Goal: Transaction & Acquisition: Purchase product/service

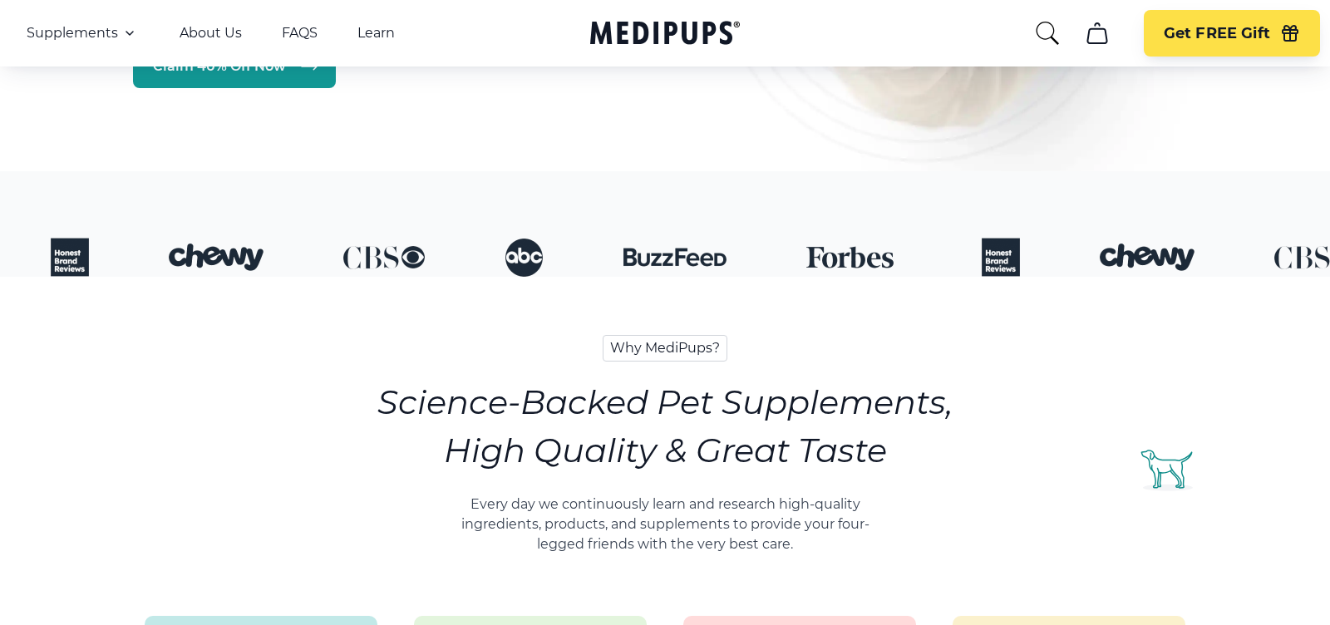
scroll to position [884, 0]
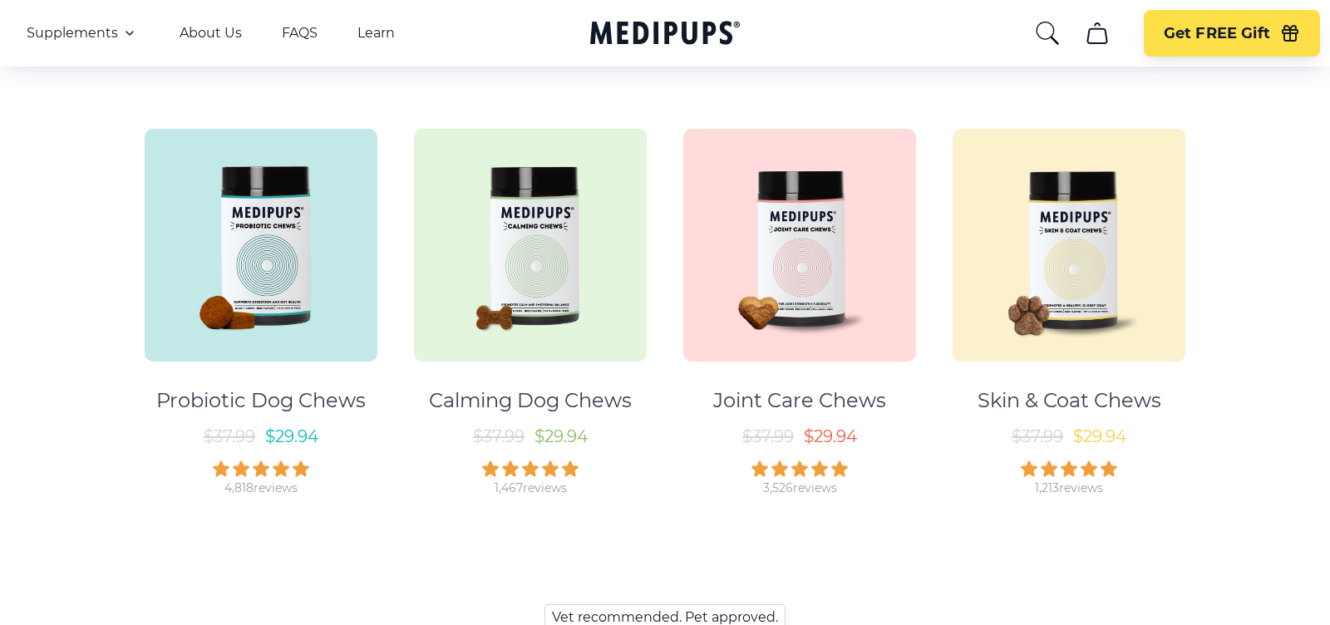
click at [471, 292] on img at bounding box center [530, 245] width 233 height 233
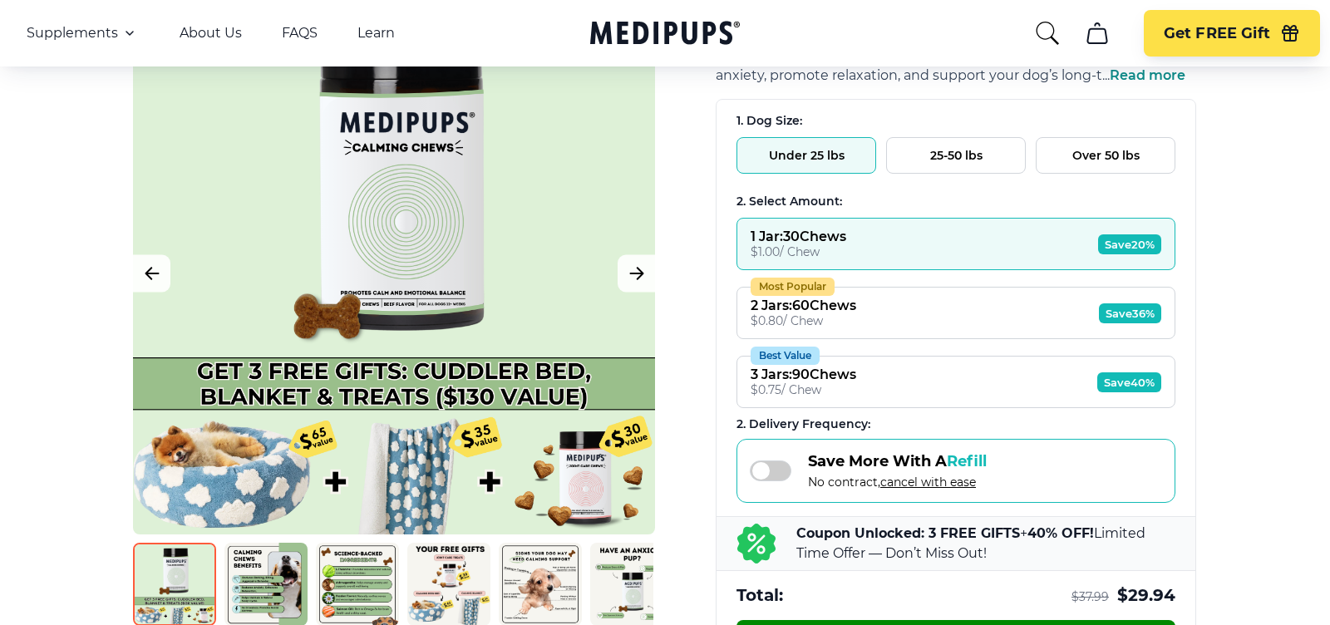
scroll to position [204, 0]
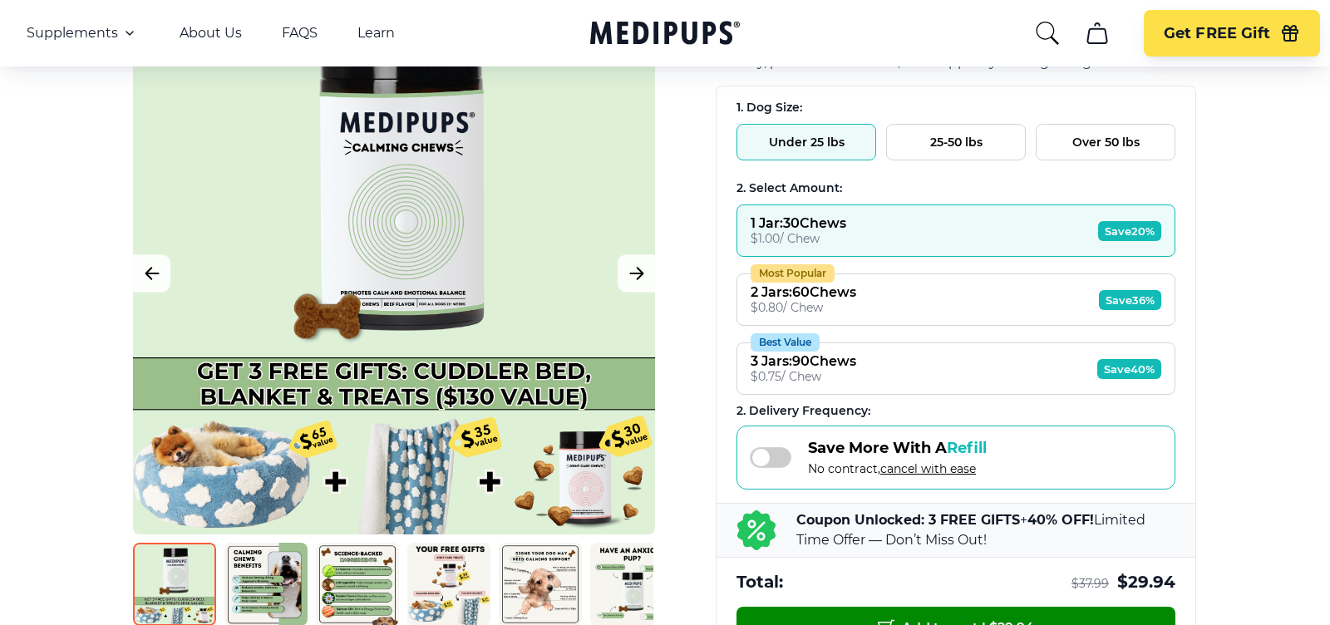
click at [1141, 359] on span "Save 40%" at bounding box center [1129, 369] width 64 height 20
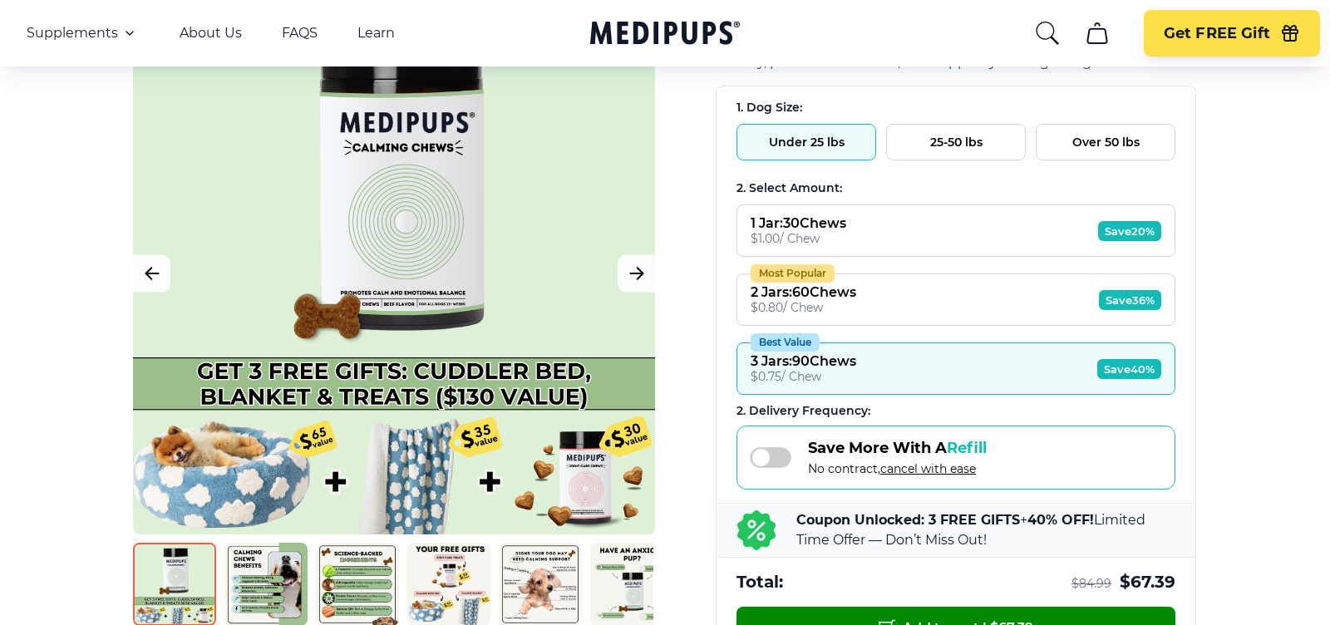
click at [1099, 297] on span "Save 36%" at bounding box center [1130, 300] width 62 height 20
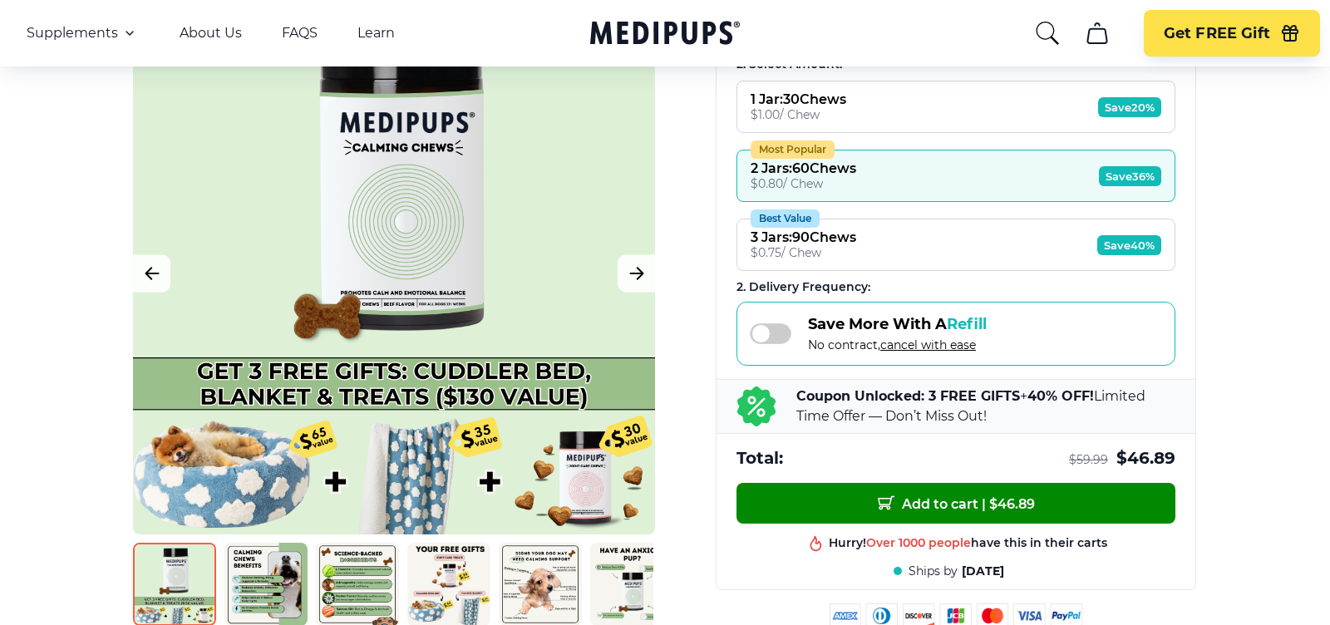
scroll to position [426, 0]
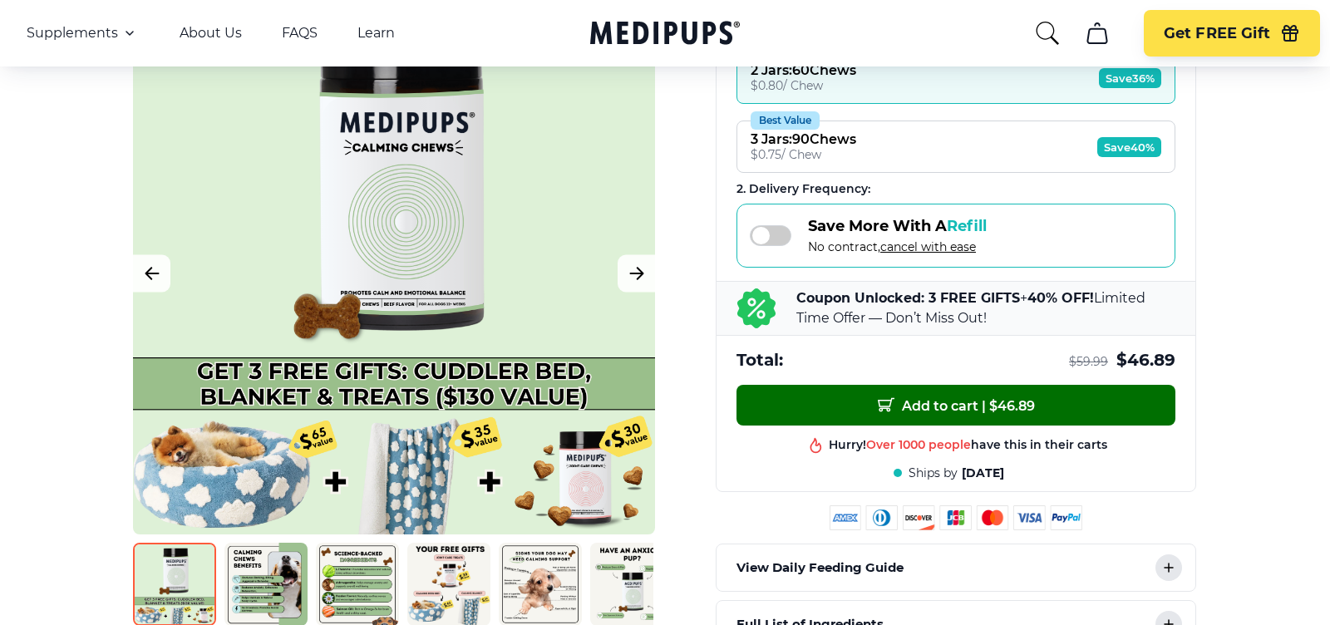
click at [1051, 388] on button "Add to cart | $ 46.89" at bounding box center [955, 405] width 439 height 41
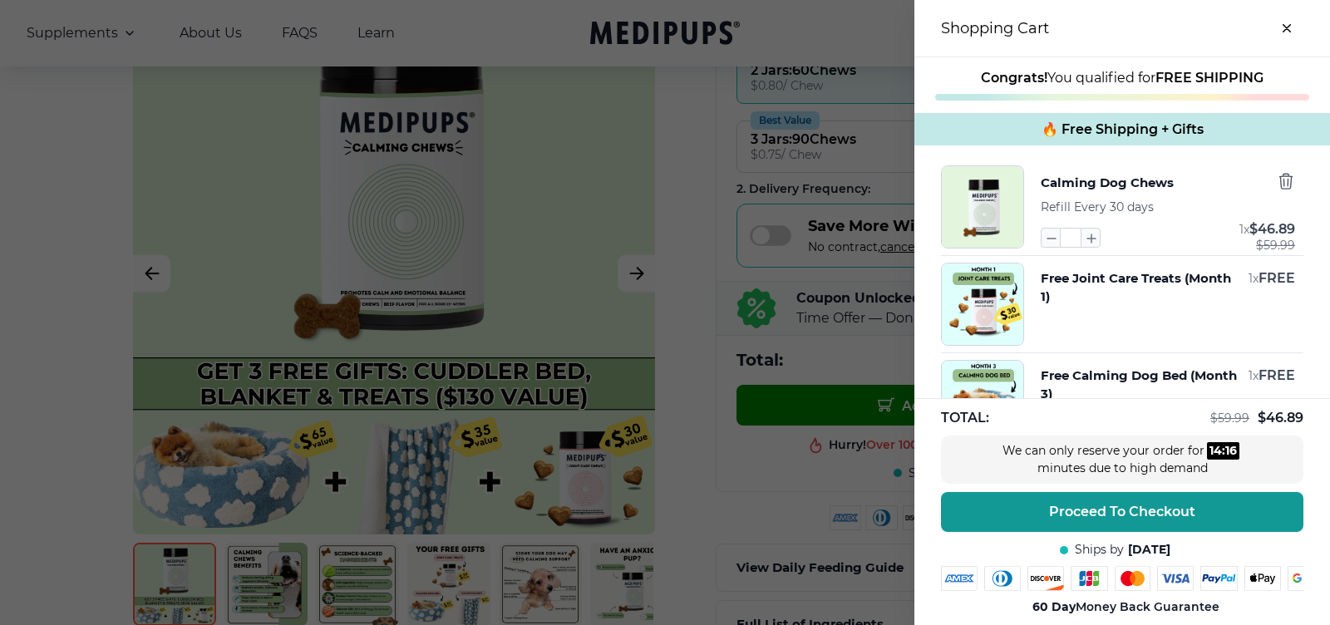
scroll to position [421, 0]
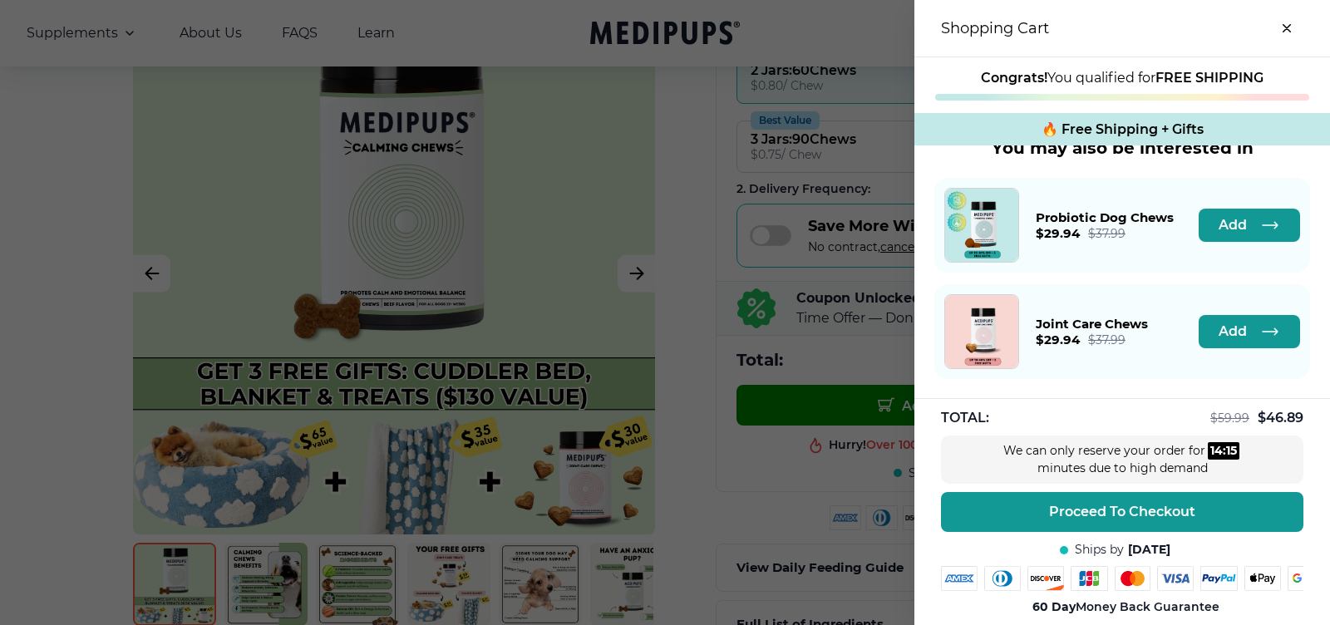
click at [841, 318] on div at bounding box center [665, 312] width 1330 height 625
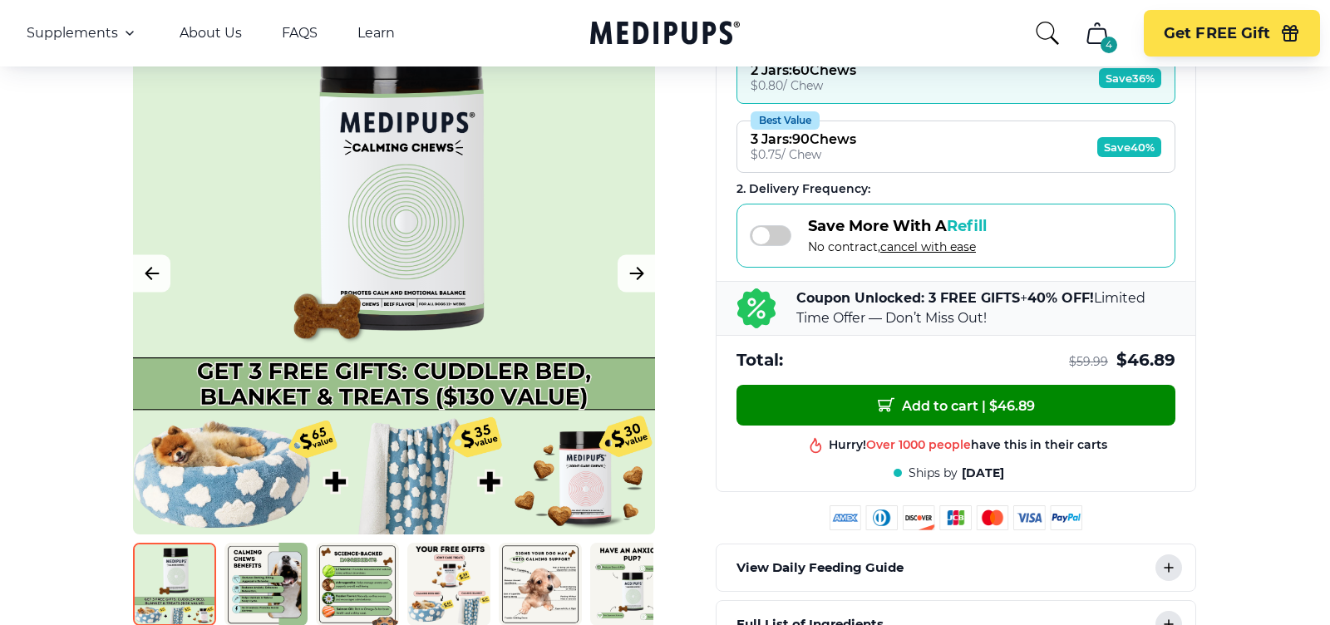
scroll to position [0, 0]
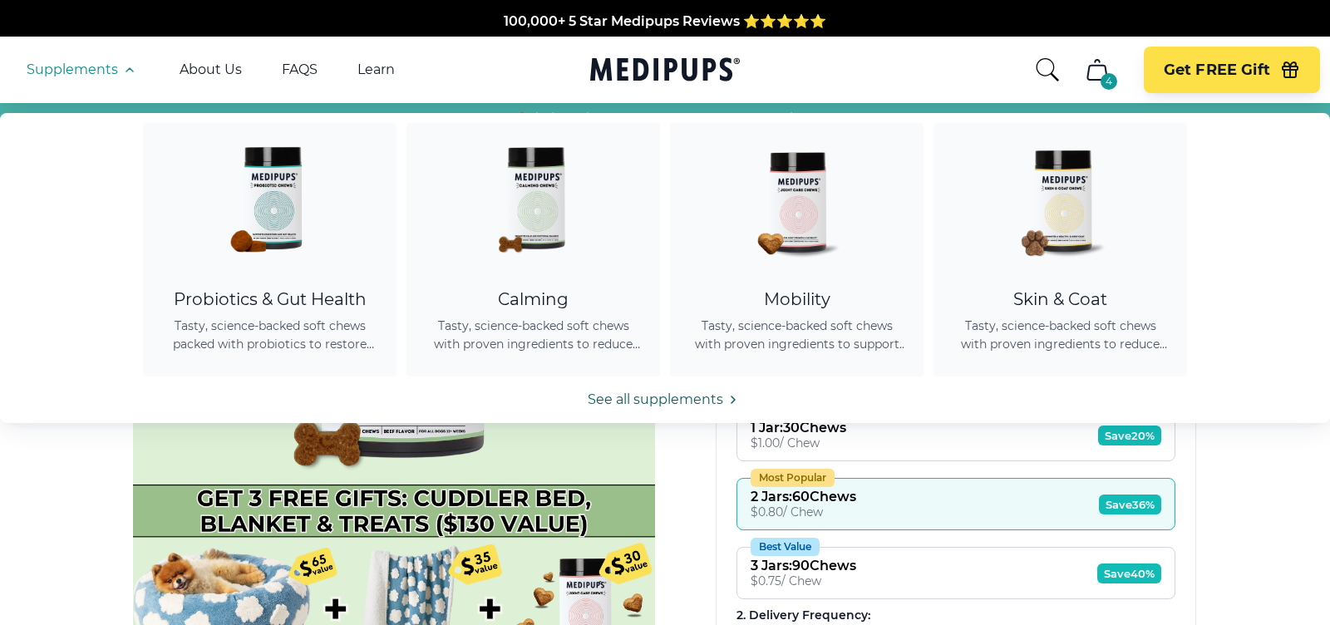
click at [631, 397] on link "See all supplements" at bounding box center [665, 400] width 1330 height 20
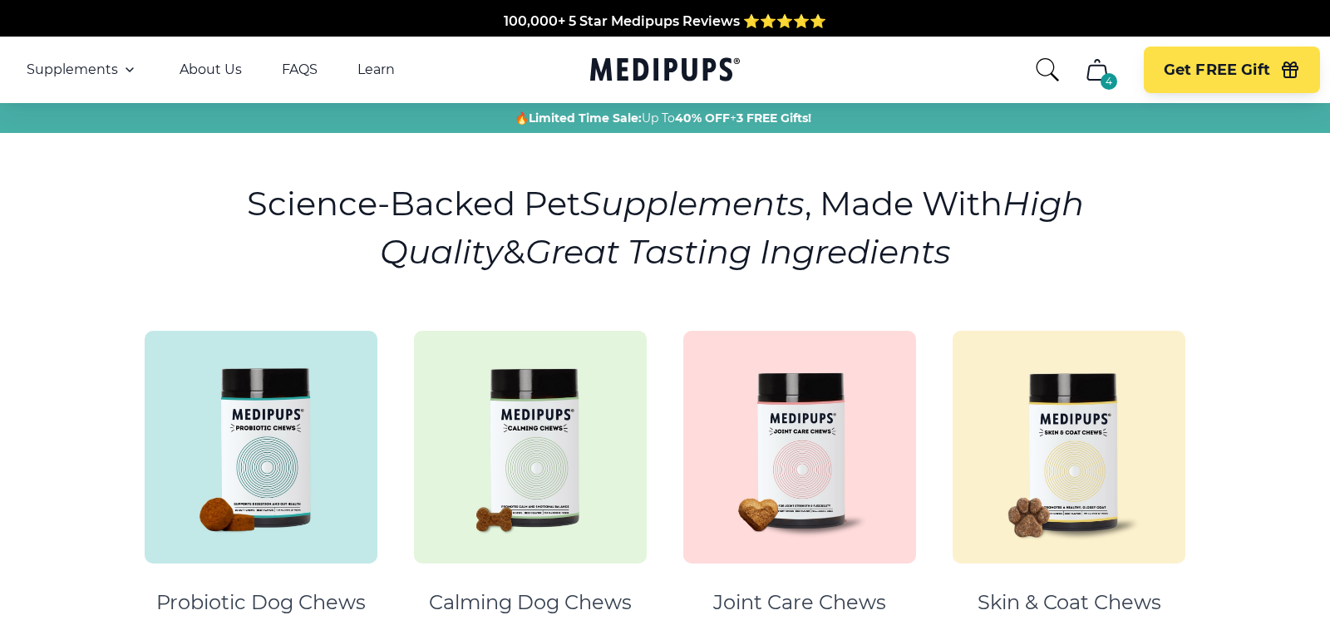
click at [428, 382] on img at bounding box center [530, 447] width 233 height 233
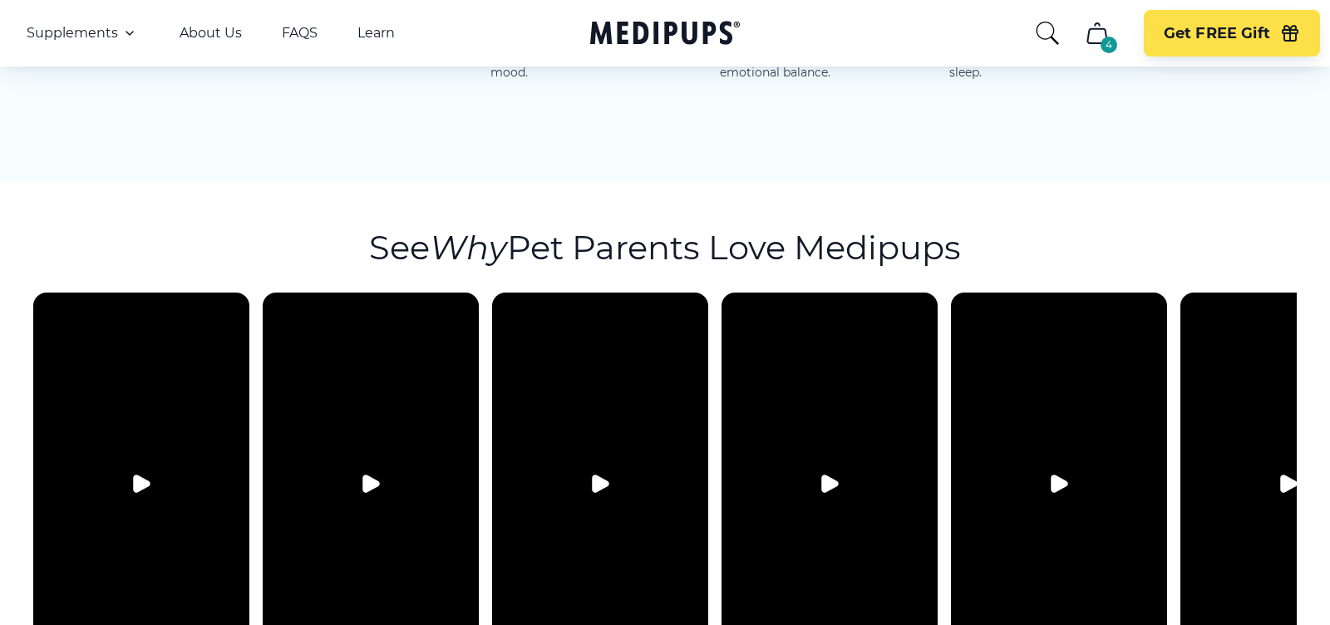
scroll to position [3010, 0]
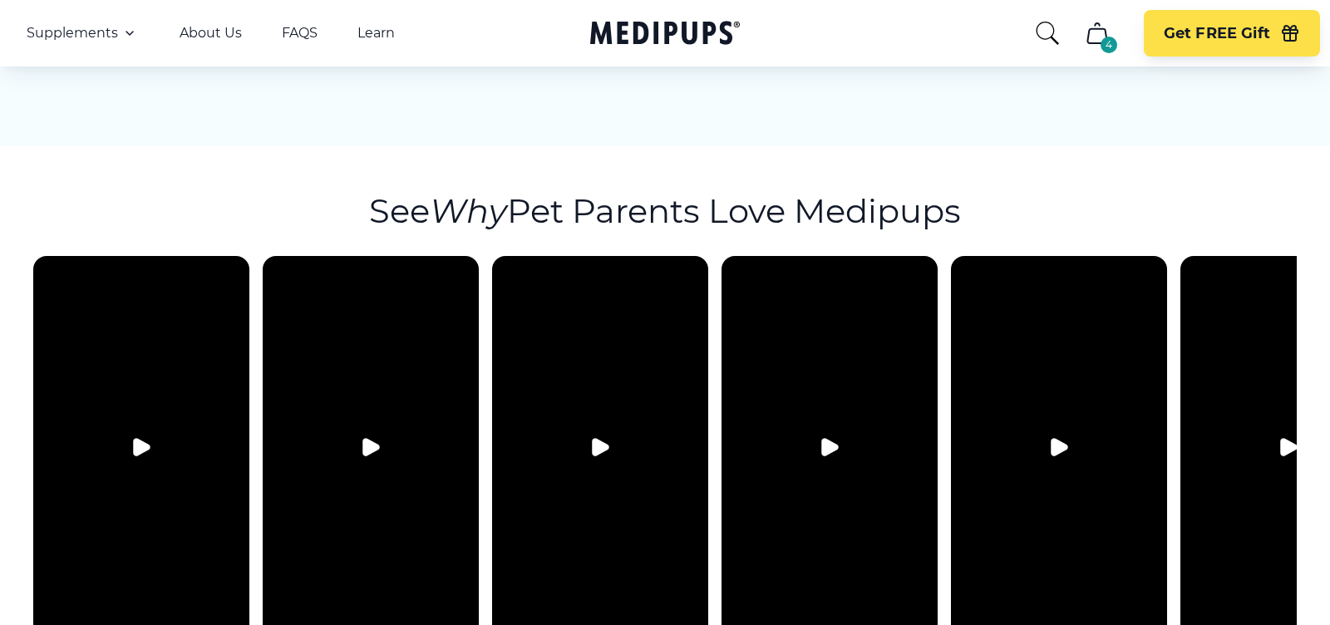
click at [1104, 31] on icon "cart" at bounding box center [1096, 33] width 19 height 20
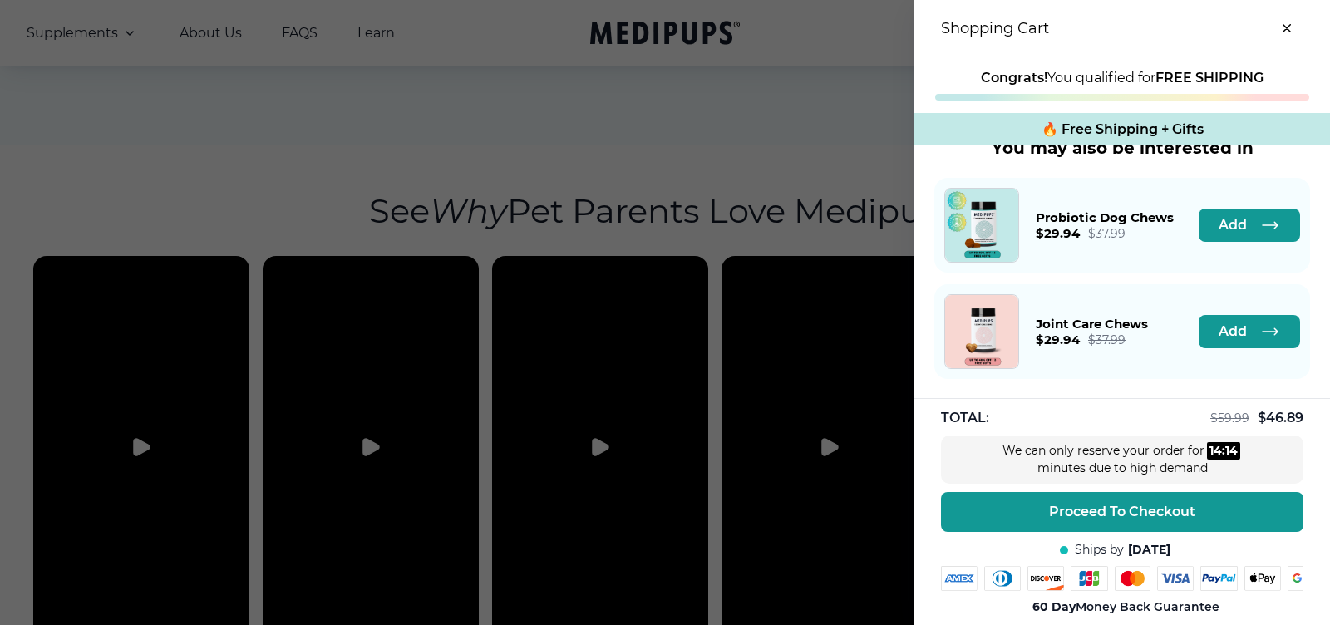
scroll to position [0, 0]
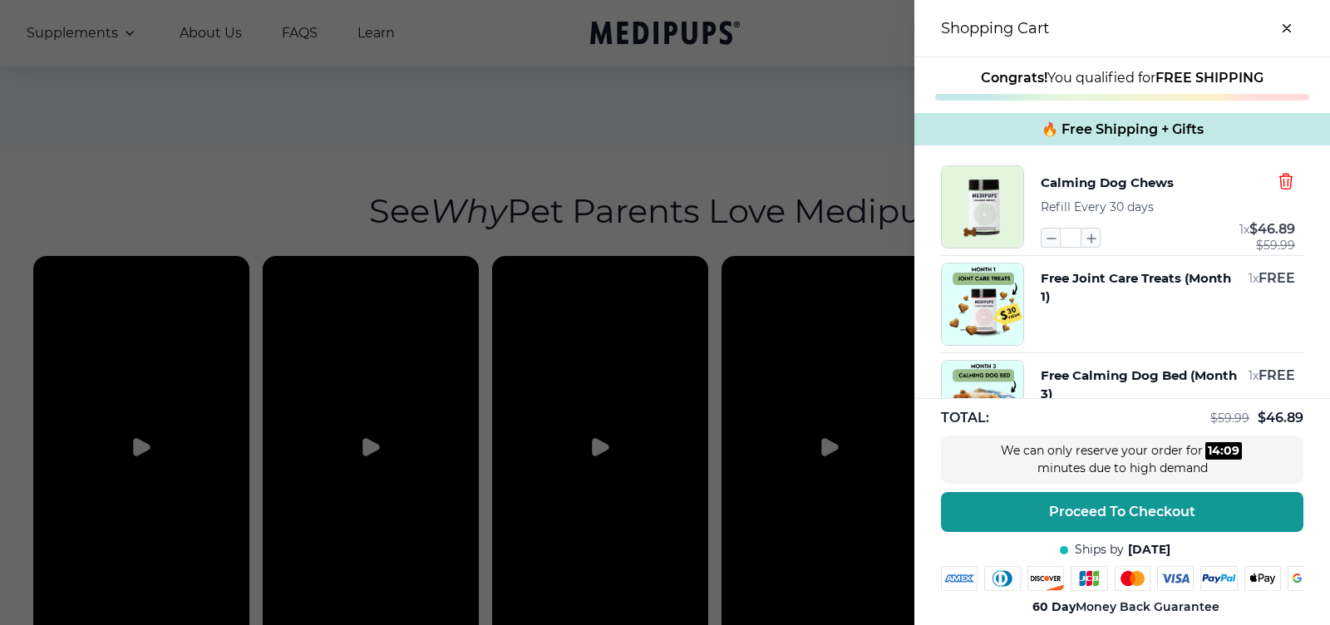
click at [1281, 179] on icon "button" at bounding box center [1285, 181] width 12 height 15
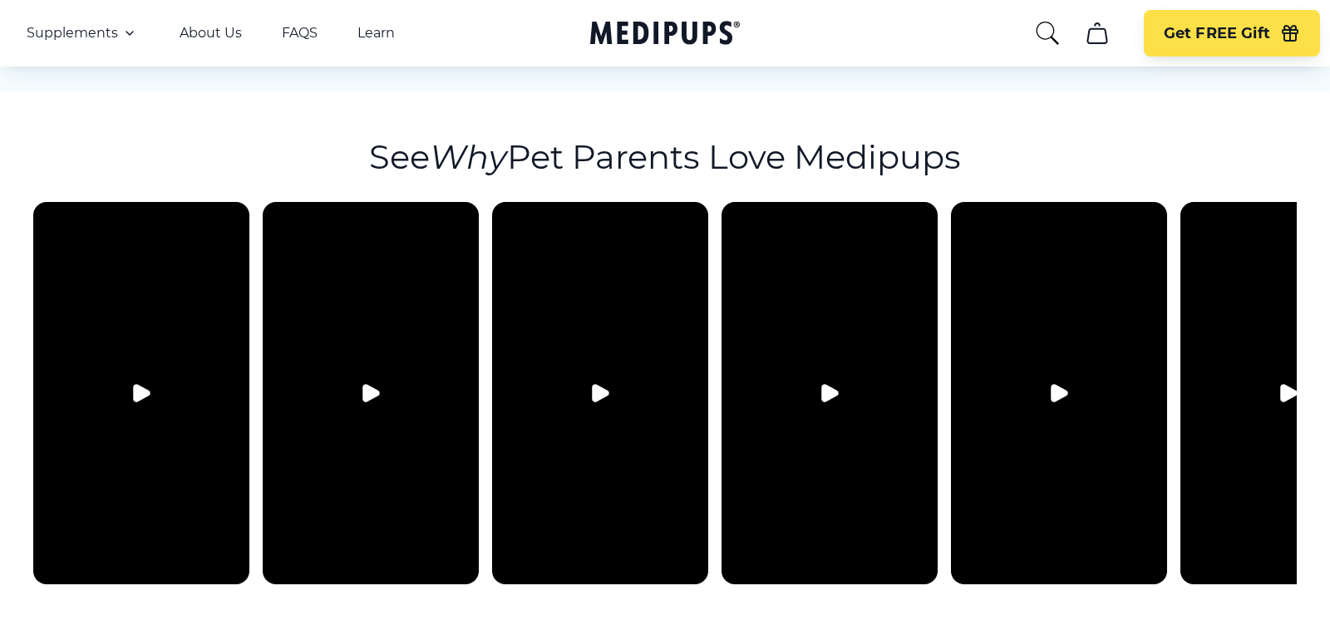
scroll to position [3130, 0]
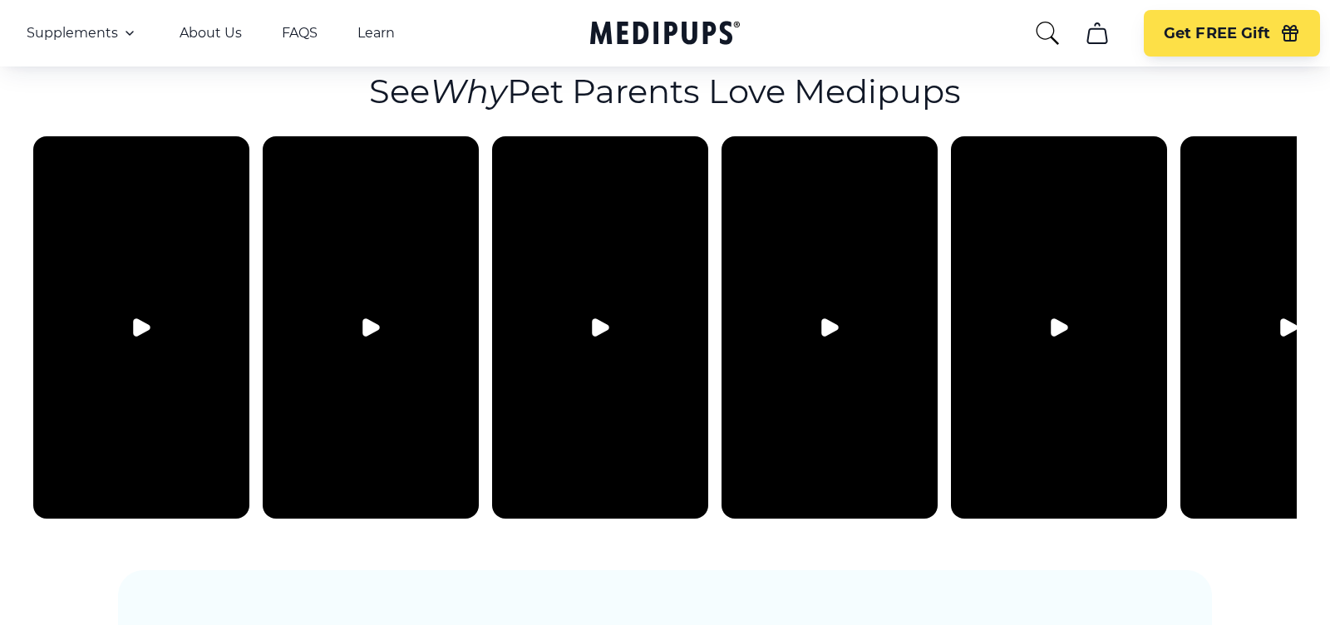
click at [151, 308] on button "Play video" at bounding box center [141, 328] width 40 height 40
click at [148, 295] on video at bounding box center [141, 327] width 216 height 382
click at [138, 322] on icon "Pause video" at bounding box center [141, 328] width 7 height 12
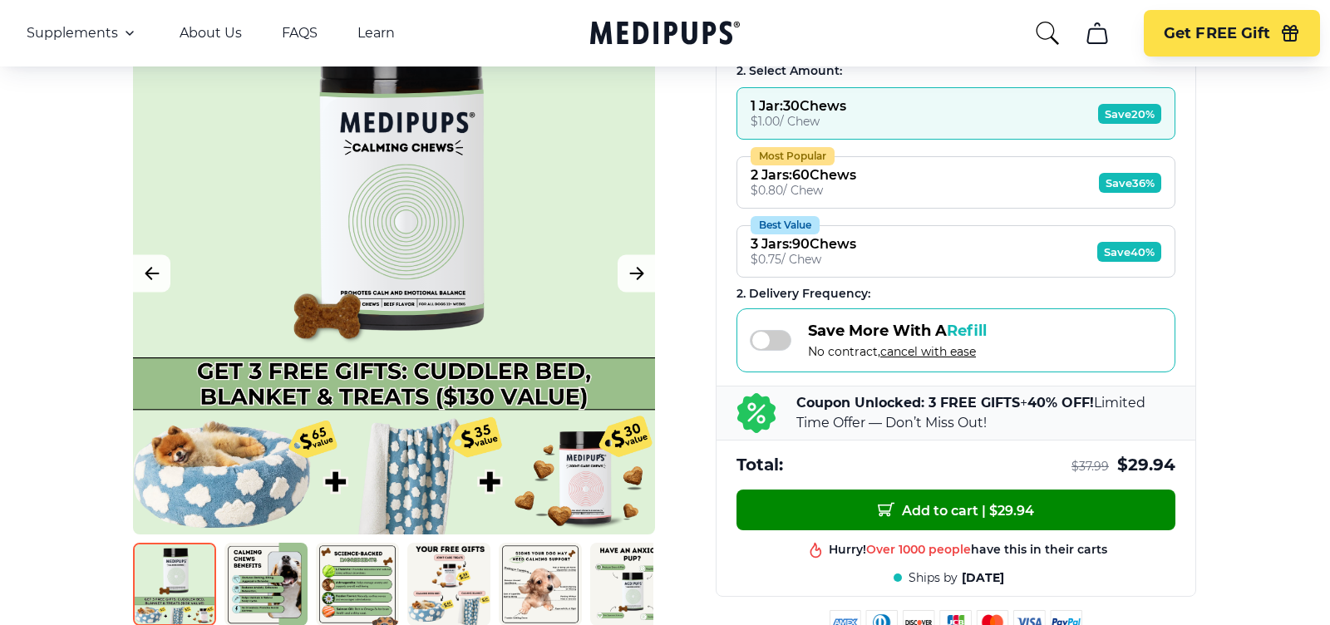
scroll to position [0, 0]
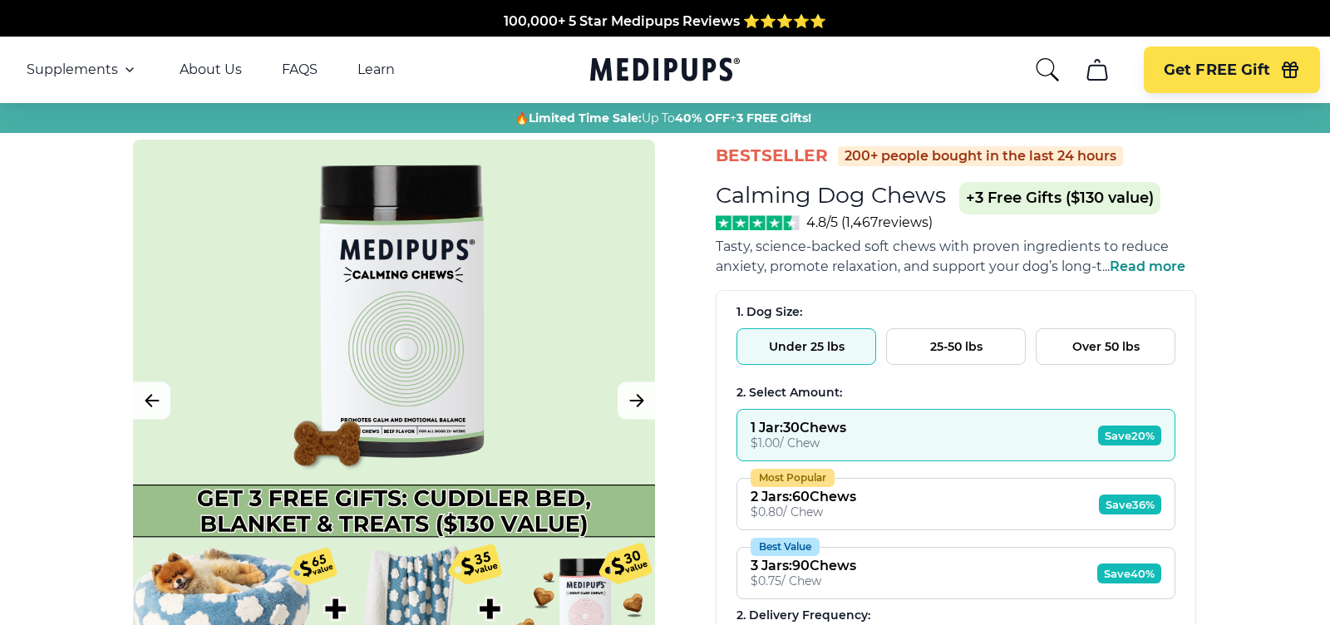
click at [603, 76] on icon "Medipups" at bounding box center [661, 68] width 142 height 23
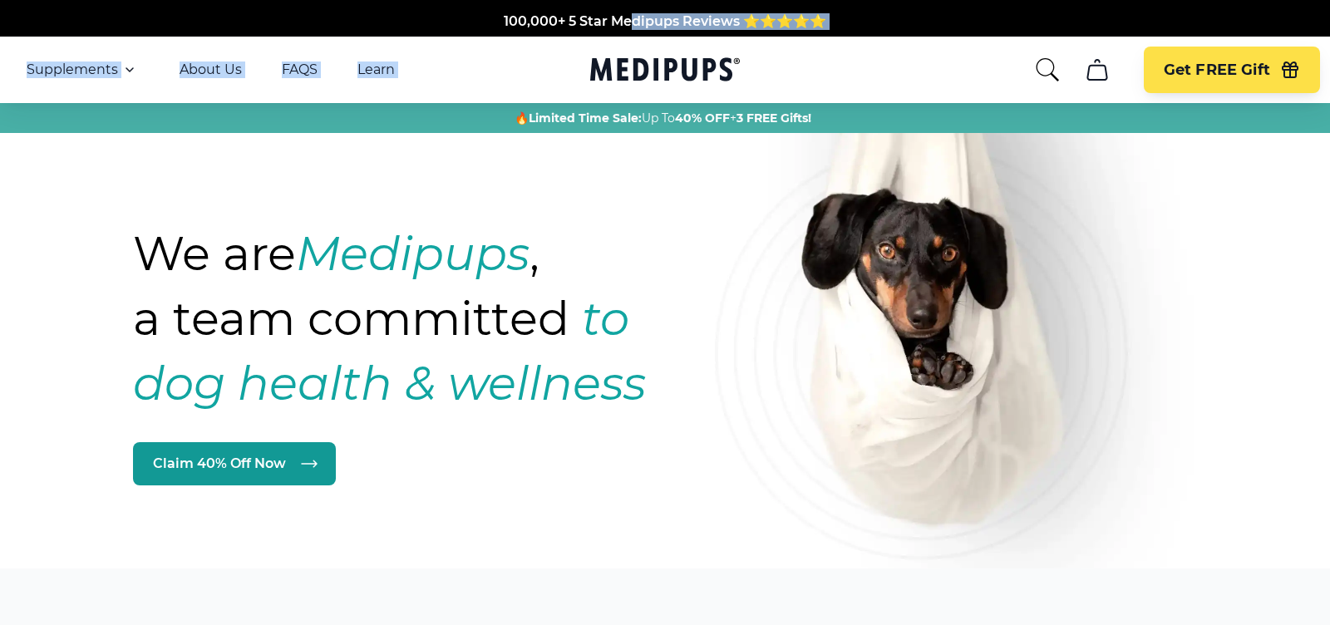
drag, startPoint x: 643, startPoint y: 17, endPoint x: 643, endPoint y: 74, distance: 57.4
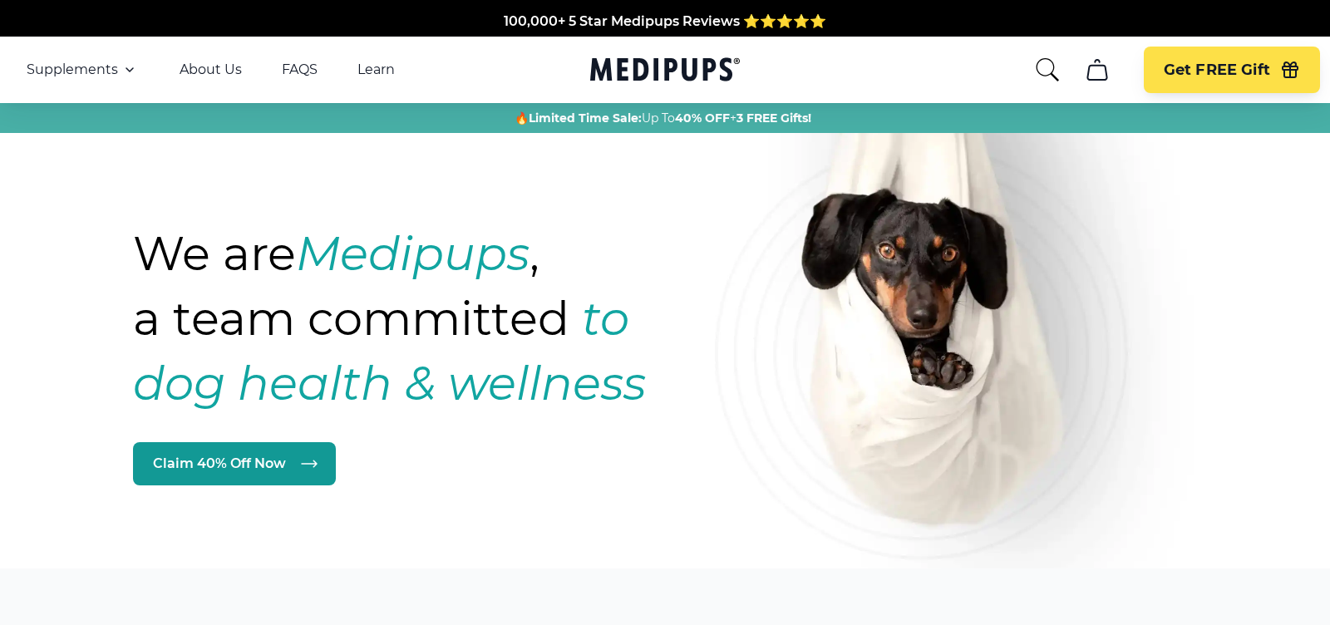
click at [605, 6] on div "100,000+ 5 Star Medipups Reviews ⭐️⭐️⭐️⭐️⭐️ Made In The USA from domestic & glo…" at bounding box center [665, 18] width 1330 height 37
click at [299, 66] on link "FAQS" at bounding box center [300, 70] width 36 height 17
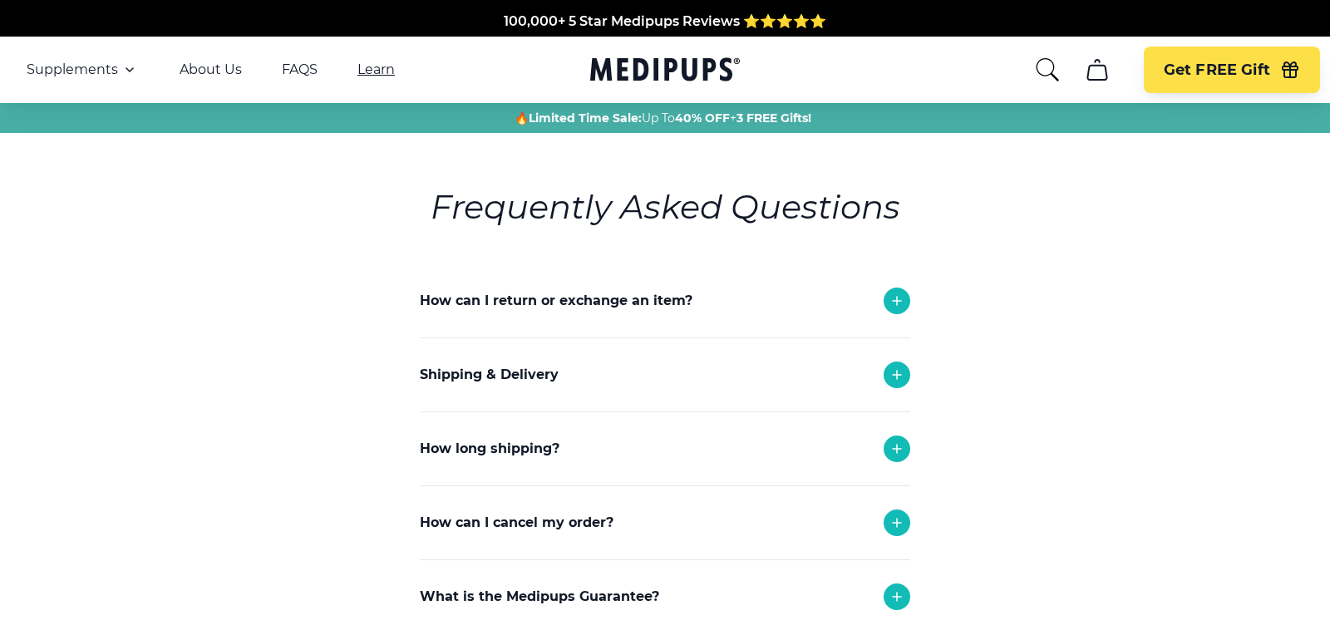
click at [367, 74] on link "Learn" at bounding box center [375, 70] width 37 height 17
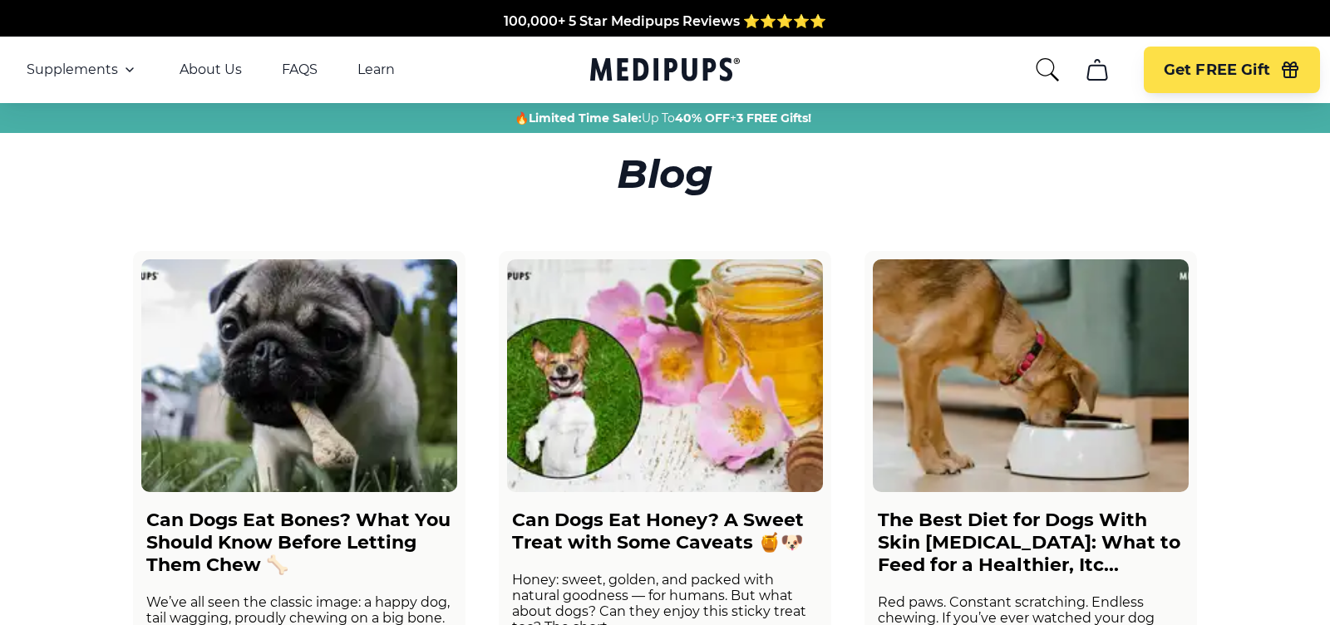
click at [625, 62] on icon "Medipups" at bounding box center [661, 68] width 142 height 23
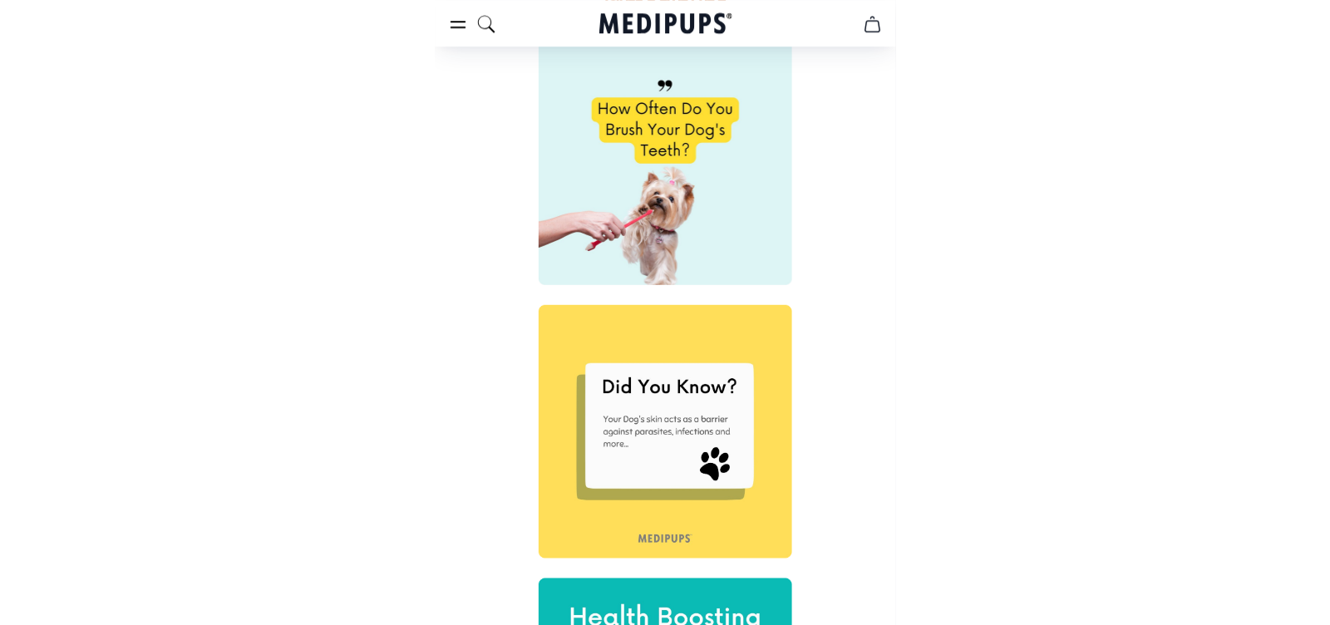
scroll to position [4881, 0]
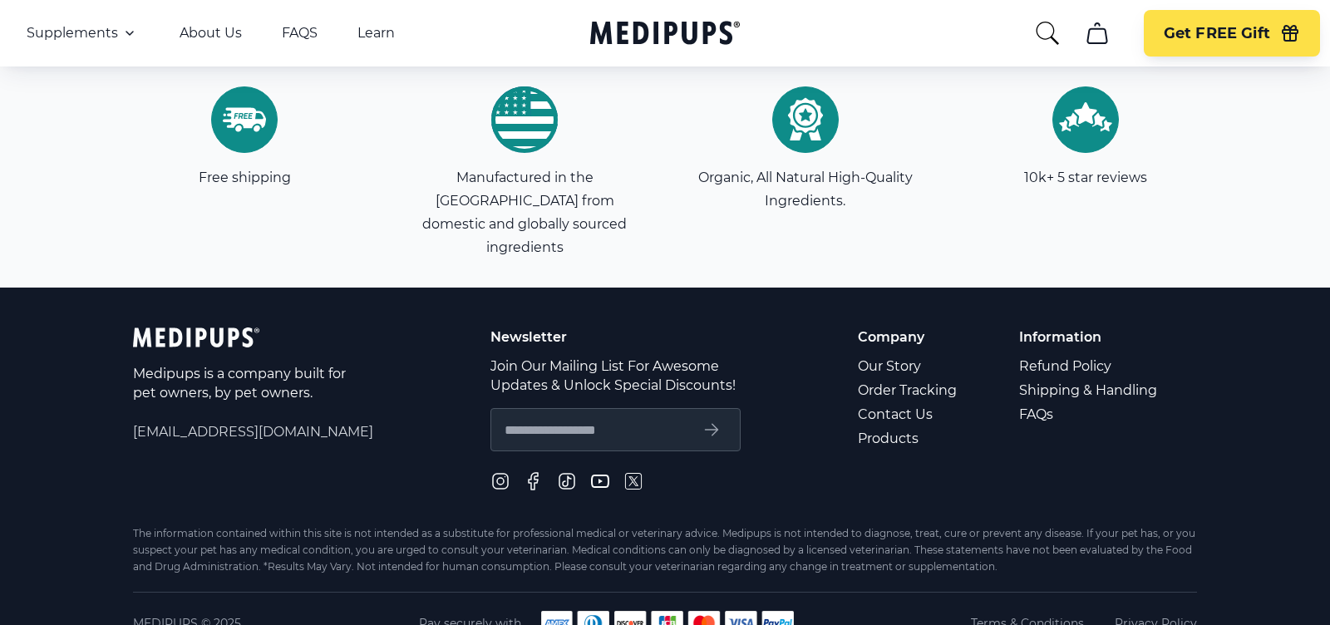
click at [1240, 219] on section "Free shipping Manufactured in the USA from domestic and globally sourced ingred…" at bounding box center [665, 170] width 1180 height 234
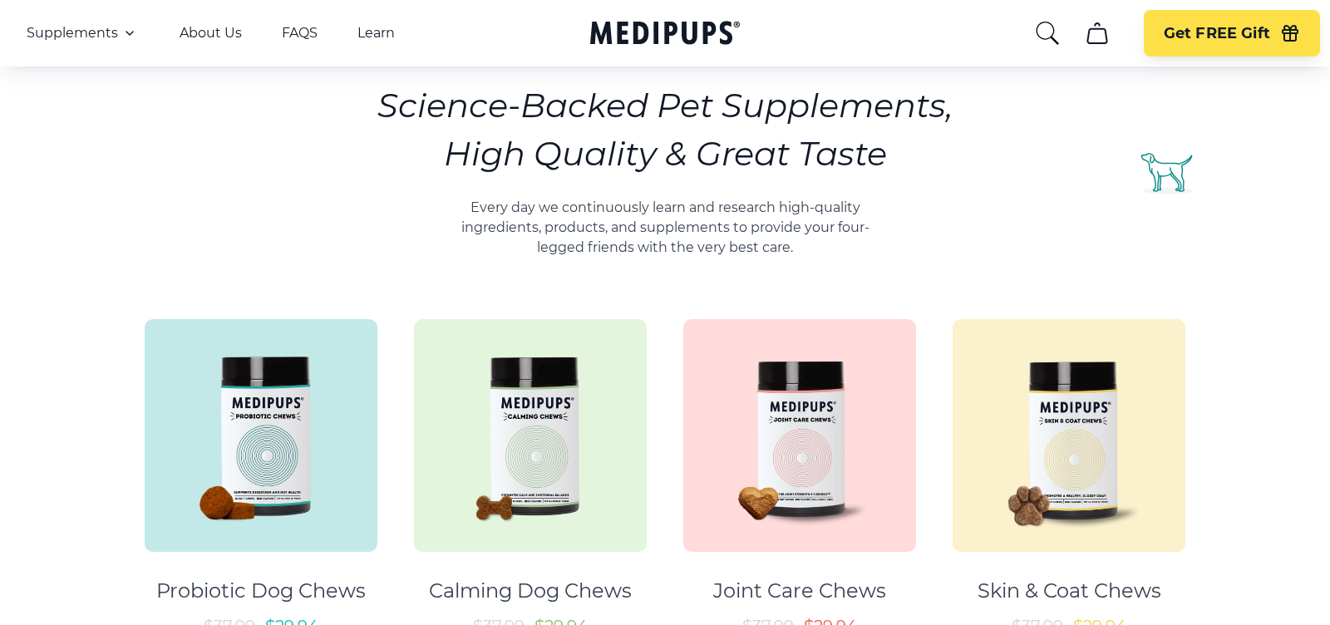
scroll to position [0, 0]
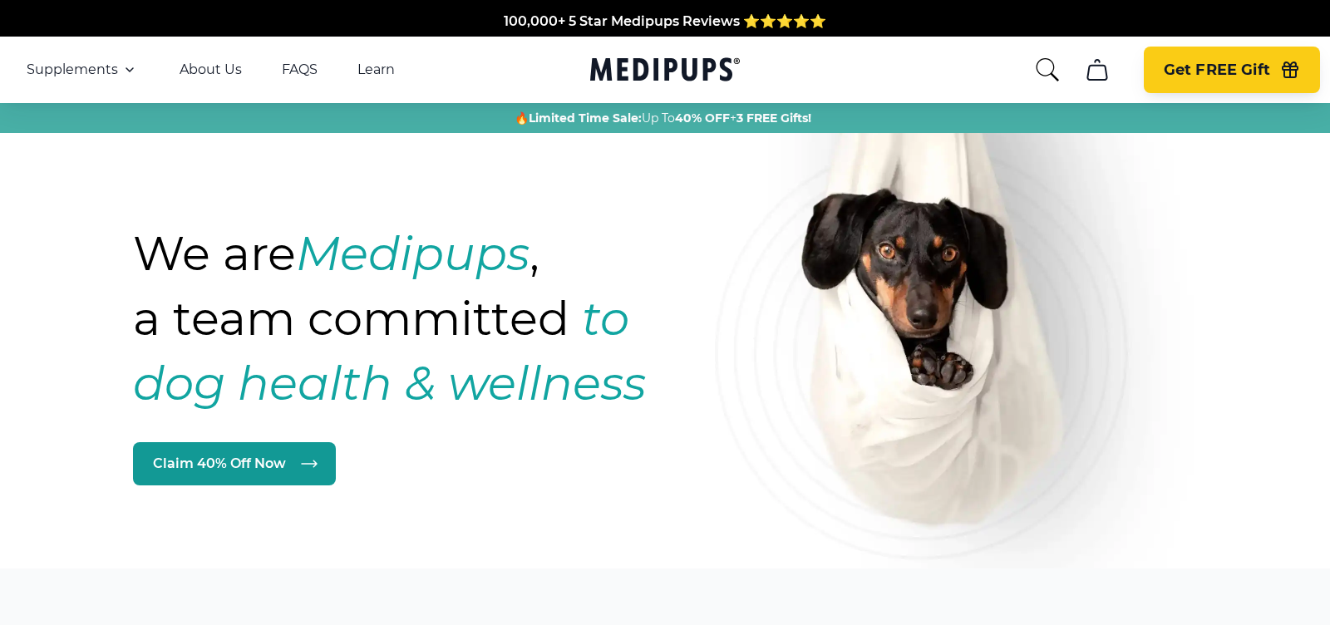
click at [1173, 70] on span "Get FREE Gift" at bounding box center [1217, 70] width 106 height 19
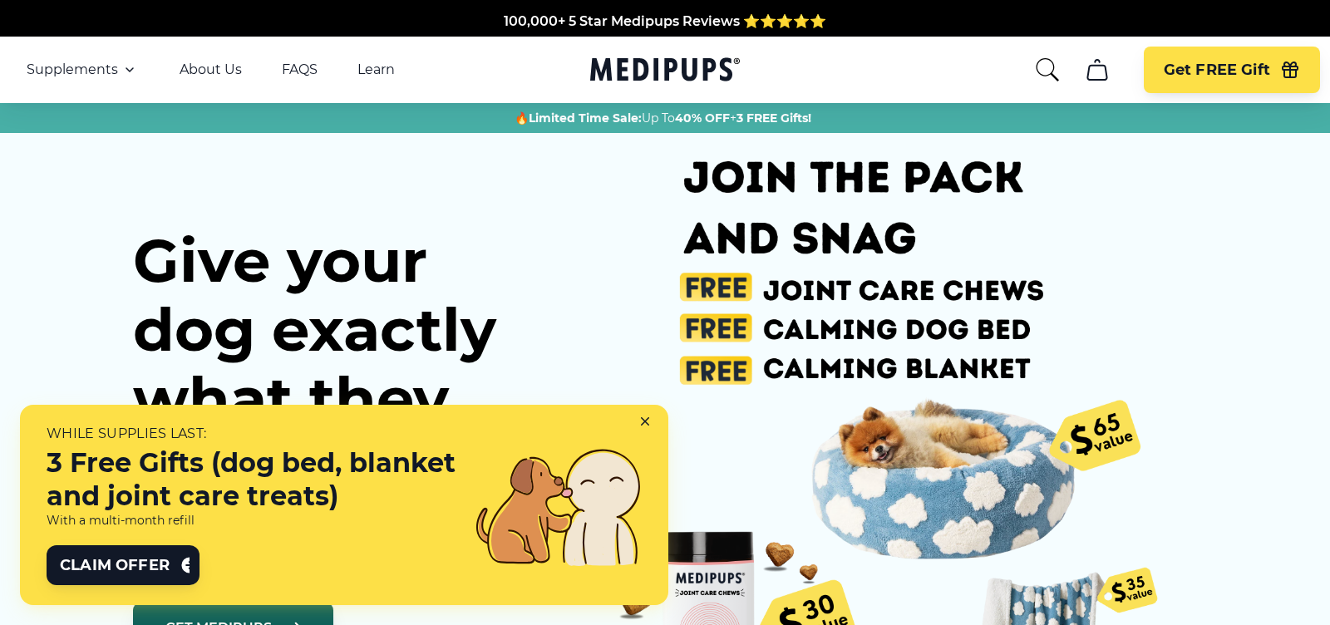
click at [656, 421] on icon at bounding box center [648, 424] width 15 height 15
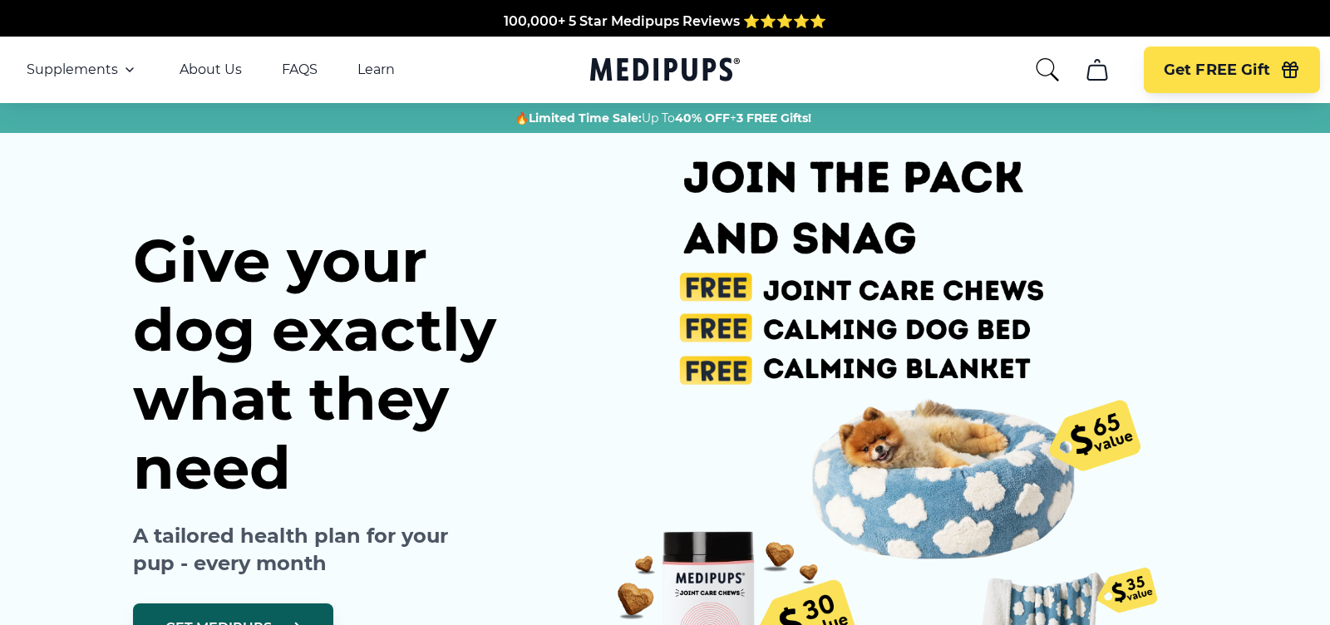
click at [673, 208] on img at bounding box center [864, 438] width 610 height 610
click at [760, 252] on img at bounding box center [864, 438] width 610 height 610
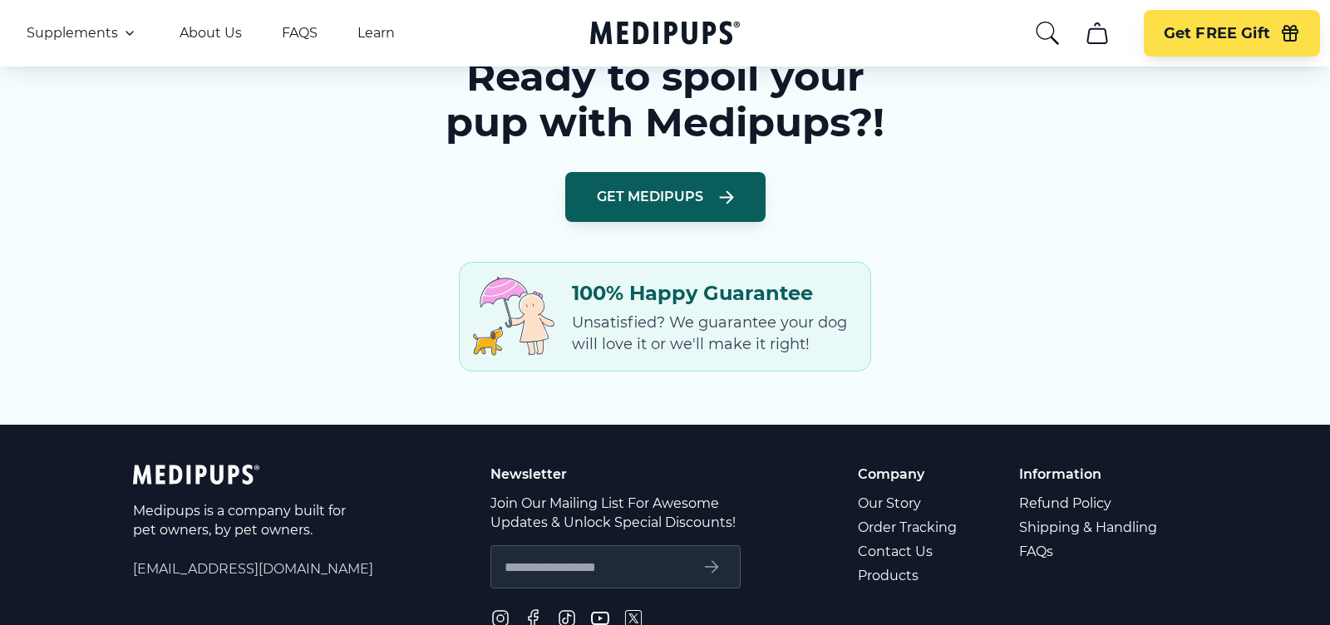
scroll to position [2491, 0]
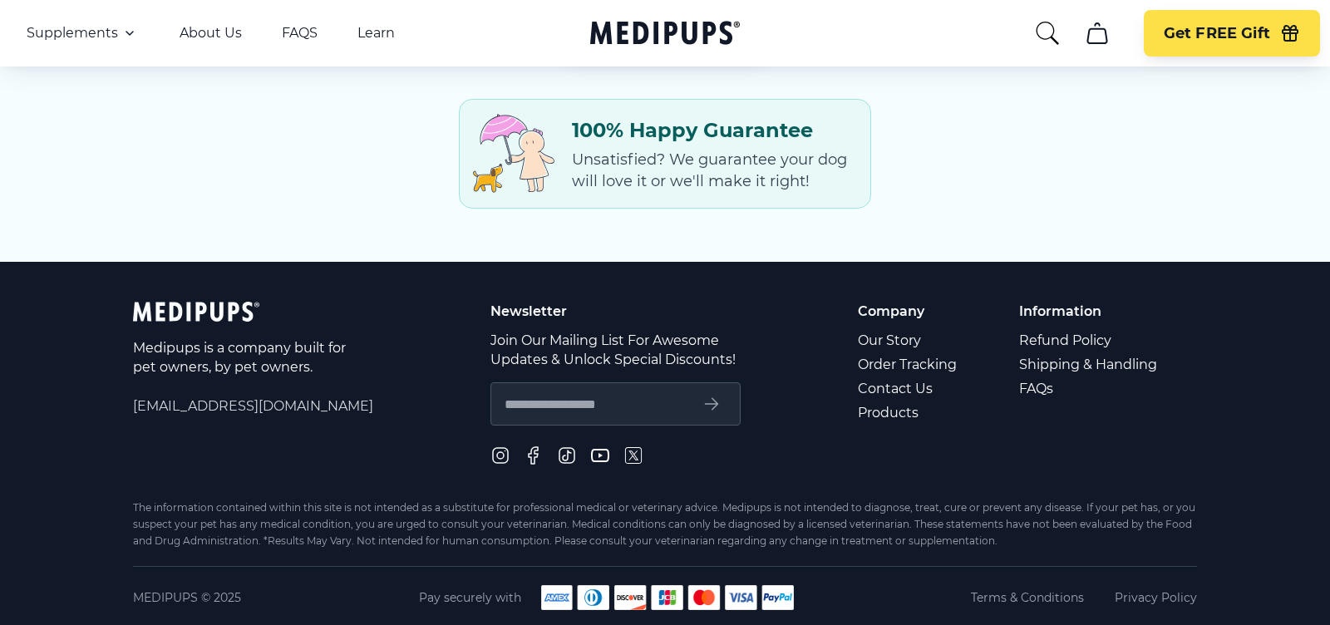
click at [668, 29] on icon "Medipups" at bounding box center [661, 32] width 142 height 23
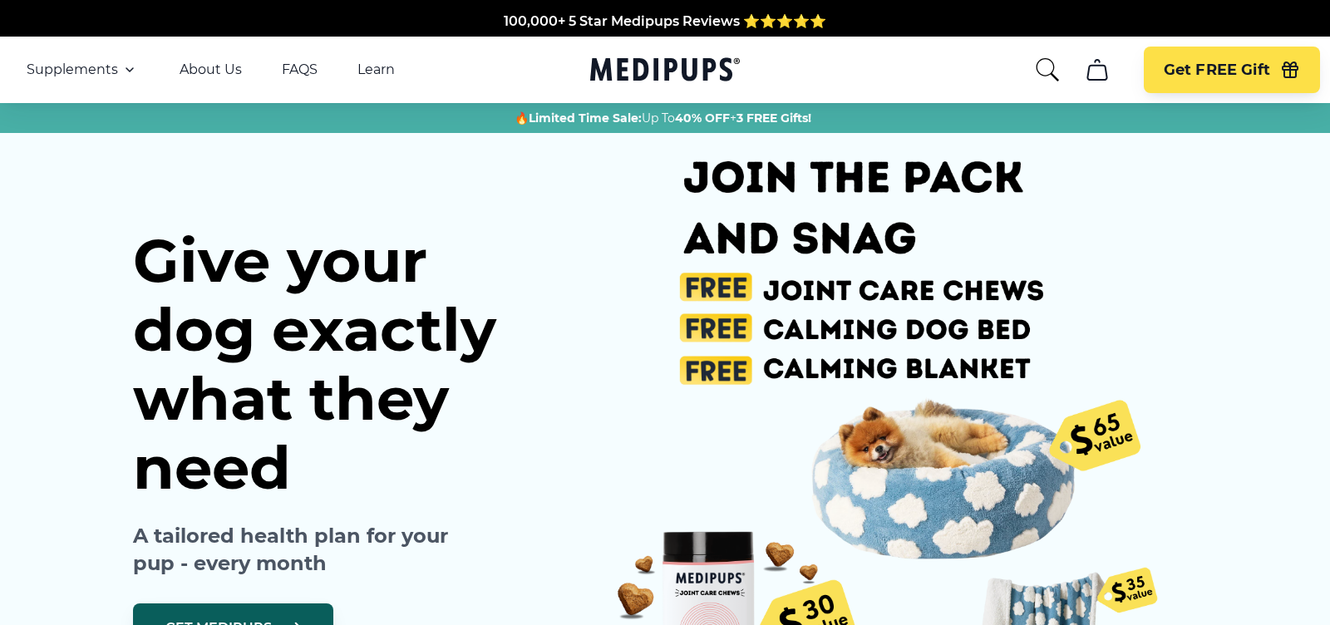
scroll to position [436, 0]
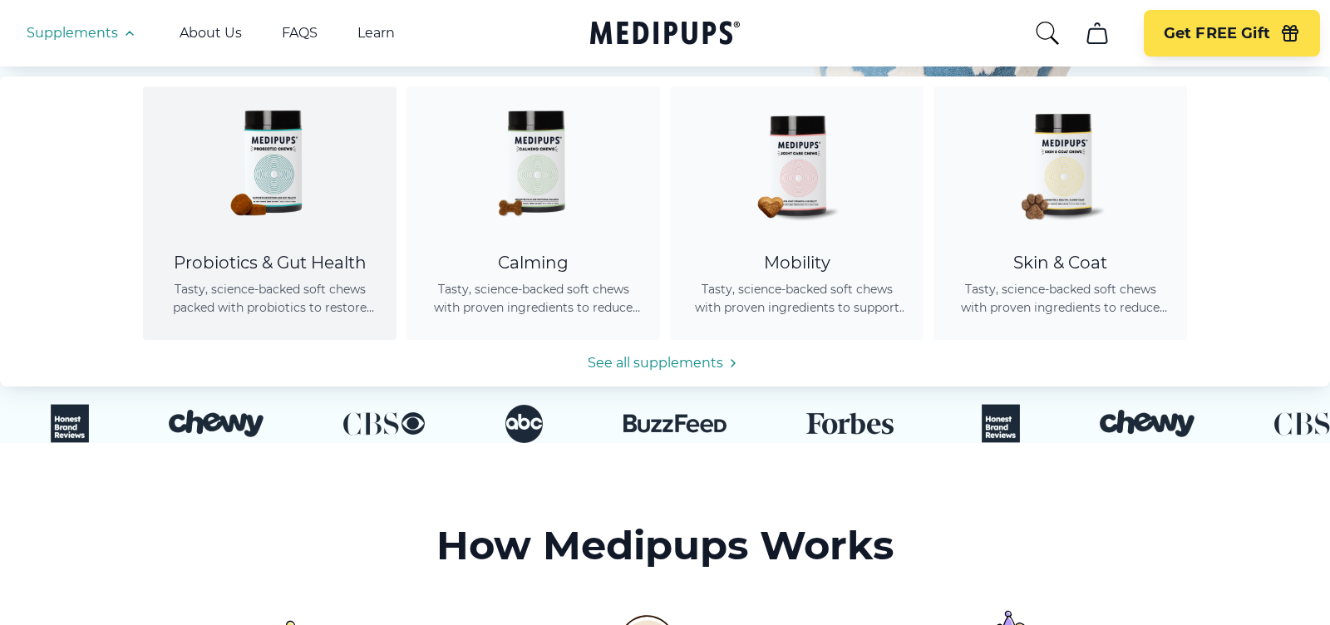
click at [306, 270] on div "Probiotics & Gut Health" at bounding box center [270, 263] width 214 height 21
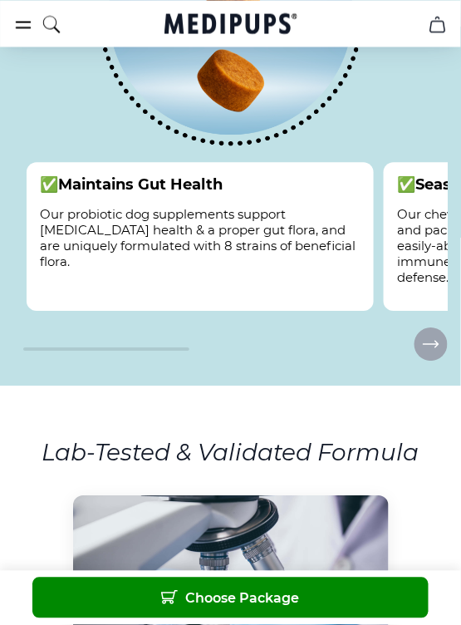
scroll to position [2172, 0]
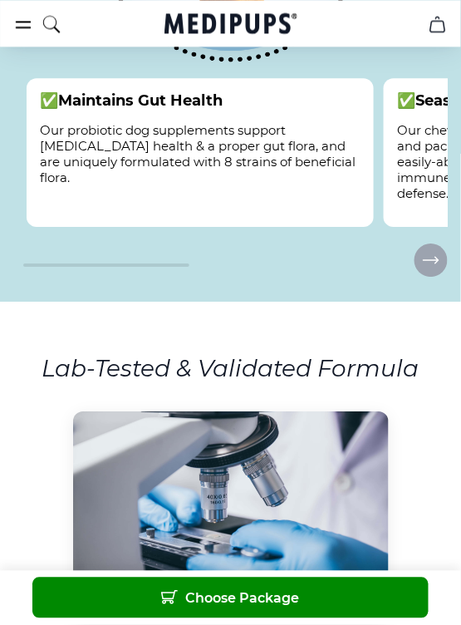
click at [457, 326] on section "Lab-Tested & Validated Formula The Kansas State University Technology Developme…" at bounding box center [230, 635] width 461 height 667
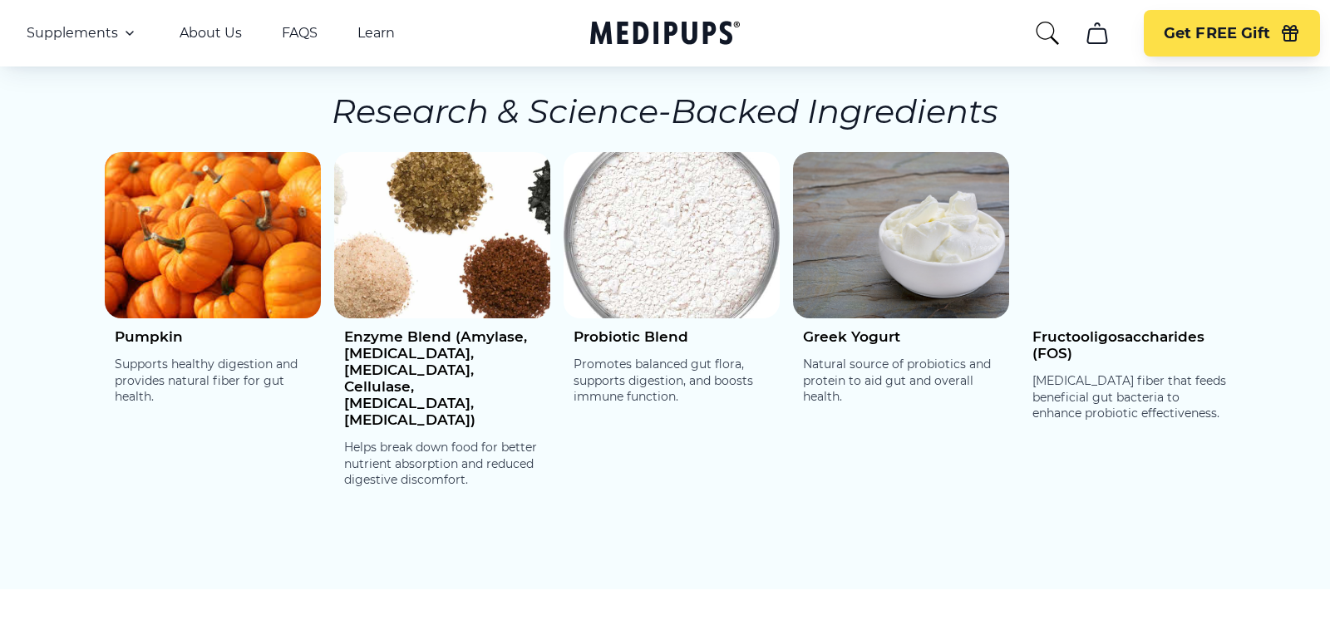
scroll to position [2659, 0]
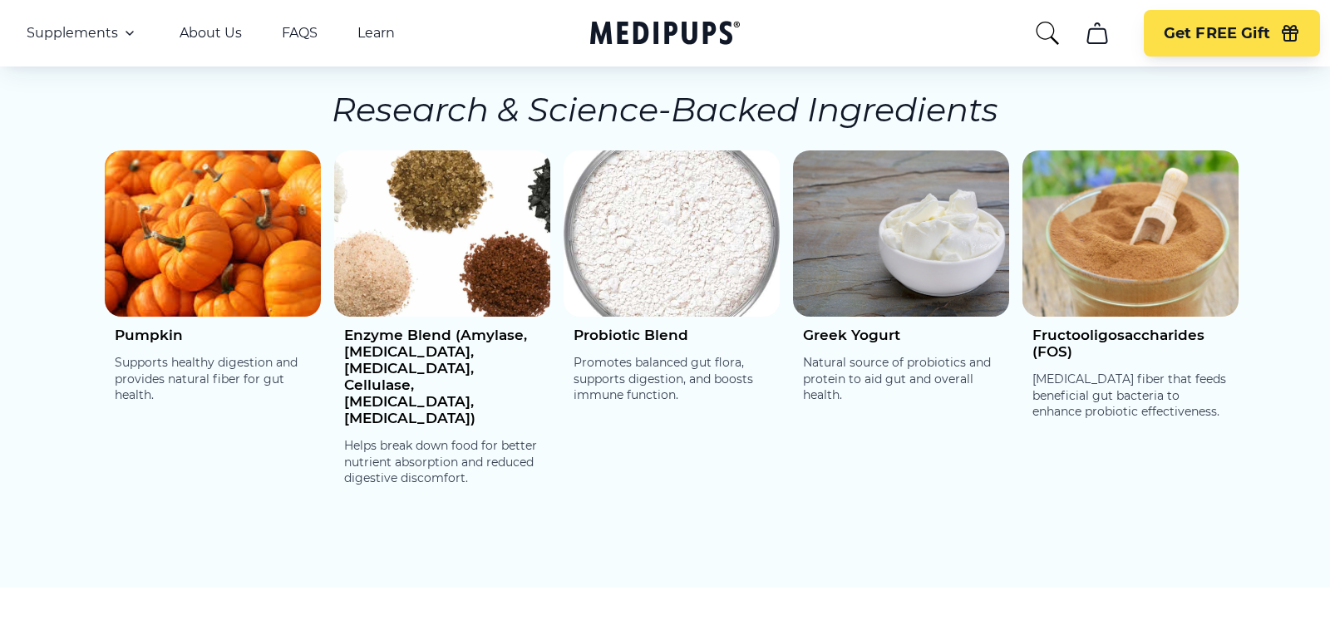
click at [1232, 243] on img at bounding box center [1130, 233] width 216 height 166
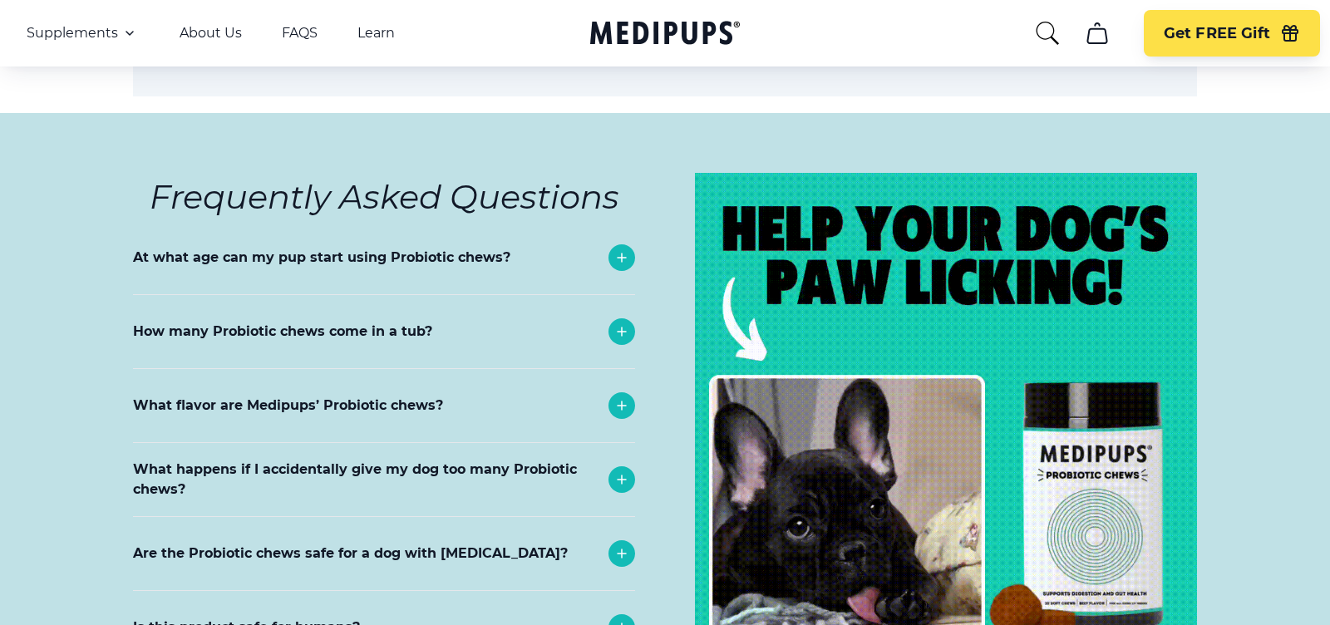
scroll to position [7288, 0]
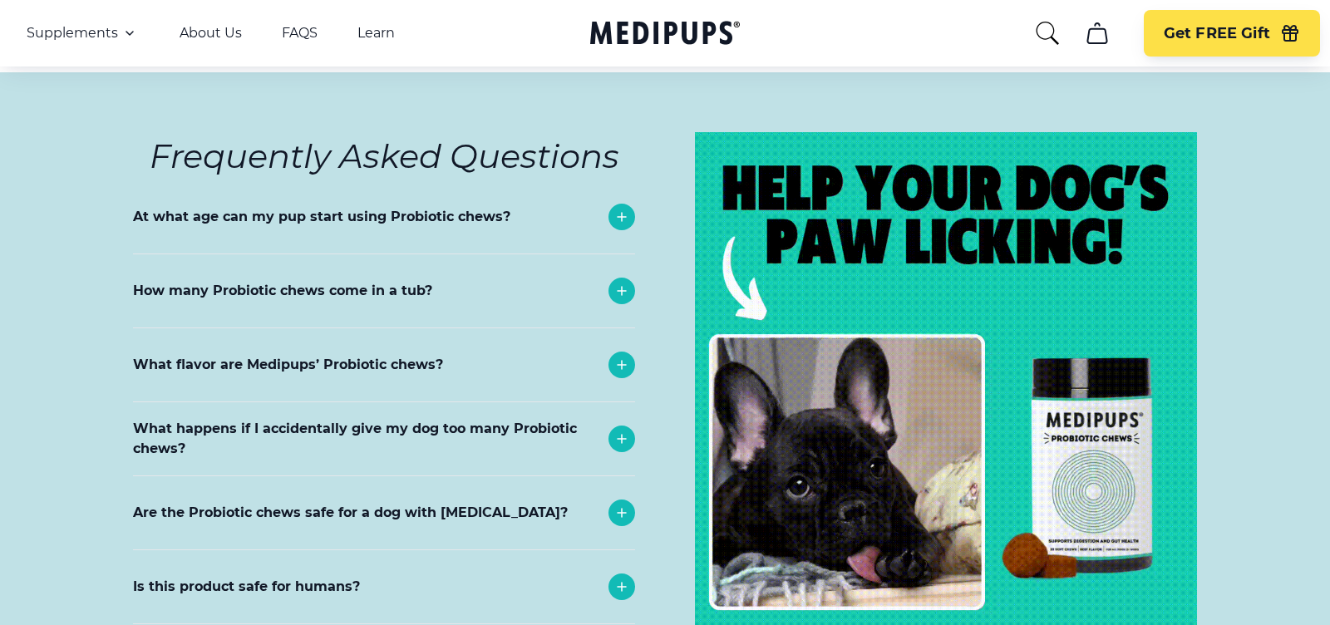
click at [1009, 398] on img at bounding box center [946, 383] width 502 height 502
